Goal: Task Accomplishment & Management: Manage account settings

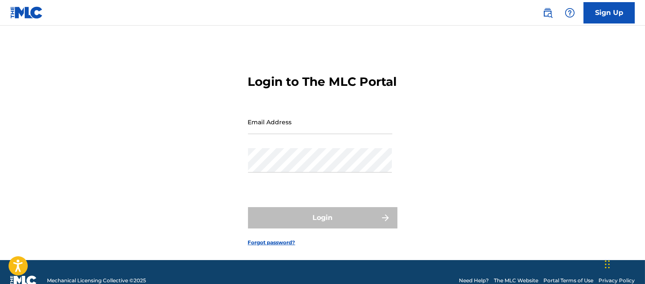
click at [263, 134] on input "Email Address" at bounding box center [320, 122] width 144 height 24
type input "[PERSON_NAME][EMAIL_ADDRESS][PERSON_NAME][DOMAIN_NAME]"
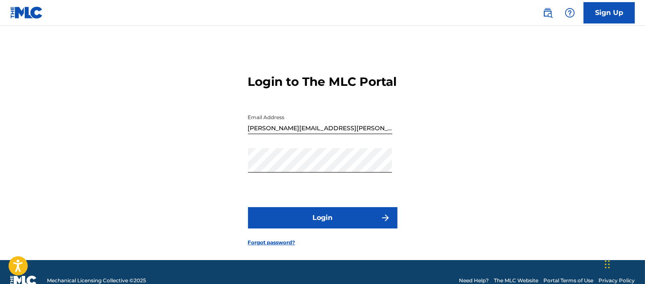
click at [372, 228] on button "Login" at bounding box center [322, 217] width 149 height 21
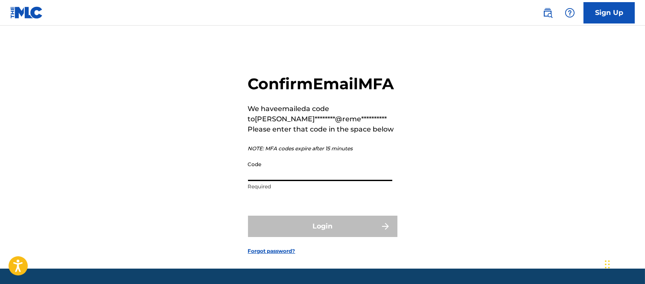
click at [276, 181] on input "Code" at bounding box center [320, 169] width 144 height 24
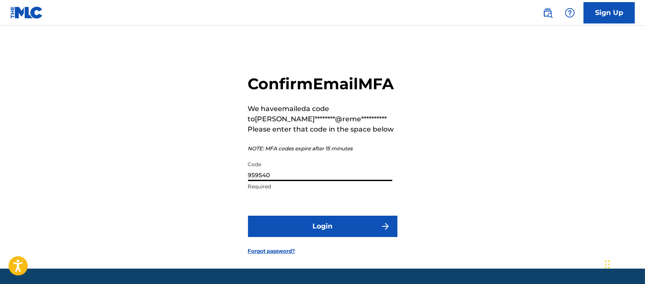
type input "959540"
click at [383, 231] on img "submit" at bounding box center [385, 226] width 10 height 10
